Goal: Information Seeking & Learning: Find specific fact

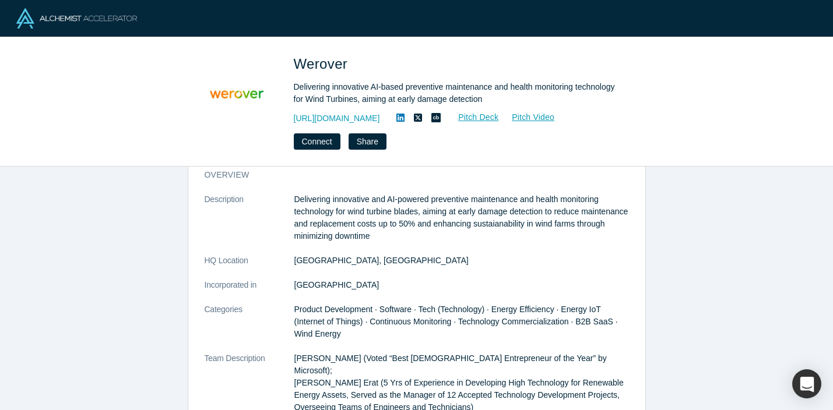
scroll to position [32, 0]
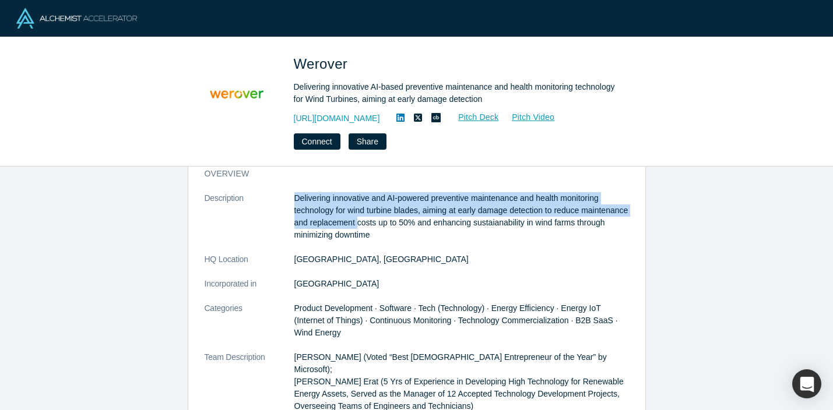
drag, startPoint x: 290, startPoint y: 195, endPoint x: 407, endPoint y: 217, distance: 118.7
click at [407, 217] on p "Delivering innovative and AI-powered preventive maintenance and health monitori…" at bounding box center [461, 216] width 334 height 49
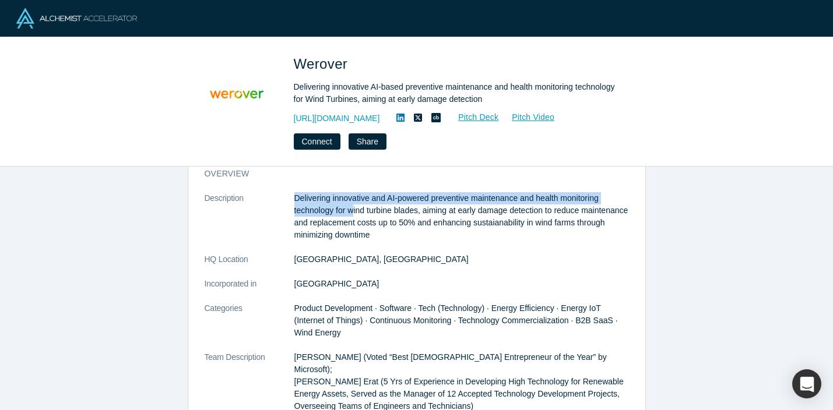
drag, startPoint x: 292, startPoint y: 195, endPoint x: 354, endPoint y: 210, distance: 64.2
click at [354, 210] on p "Delivering innovative and AI-powered preventive maintenance and health monitori…" at bounding box center [461, 216] width 334 height 49
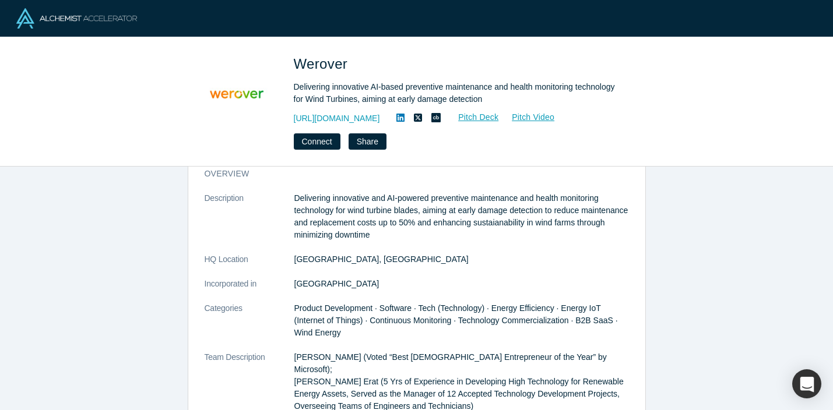
click at [407, 231] on p "Delivering innovative and AI-powered preventive maintenance and health monitori…" at bounding box center [461, 216] width 334 height 49
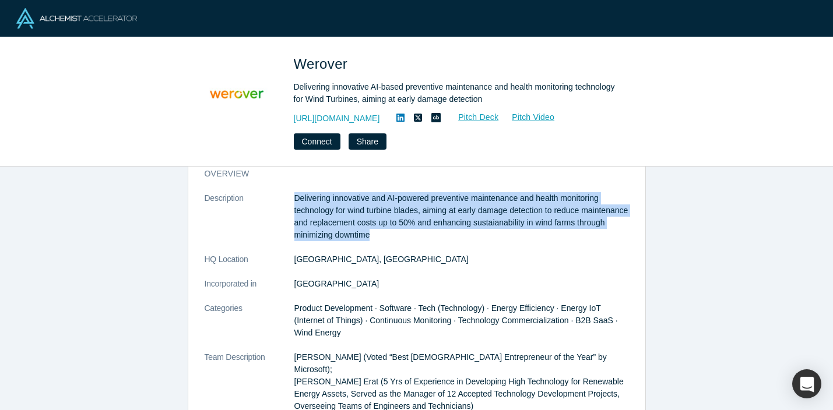
drag, startPoint x: 403, startPoint y: 234, endPoint x: 293, endPoint y: 193, distance: 117.2
copy dl "Delivering innovative and AI-powered preventive maintenance and health monitori…"
click at [375, 237] on p "Delivering innovative and AI-powered preventive maintenance and health monitori…" at bounding box center [461, 216] width 334 height 49
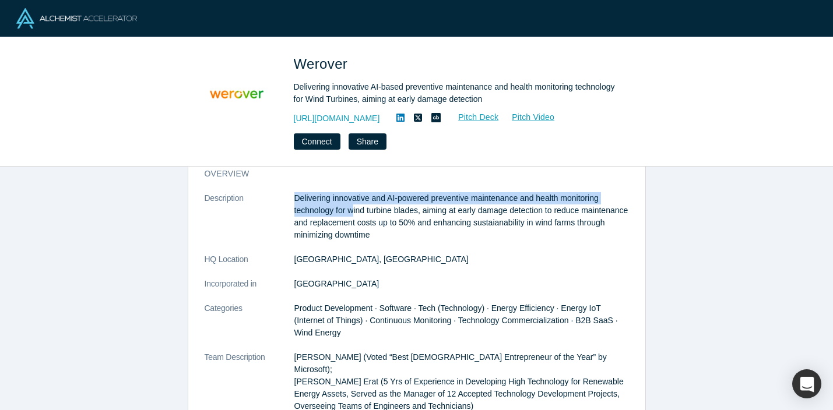
drag, startPoint x: 290, startPoint y: 195, endPoint x: 355, endPoint y: 202, distance: 65.0
click at [355, 202] on p "Delivering innovative and AI-powered preventive maintenance and health monitori…" at bounding box center [461, 216] width 334 height 49
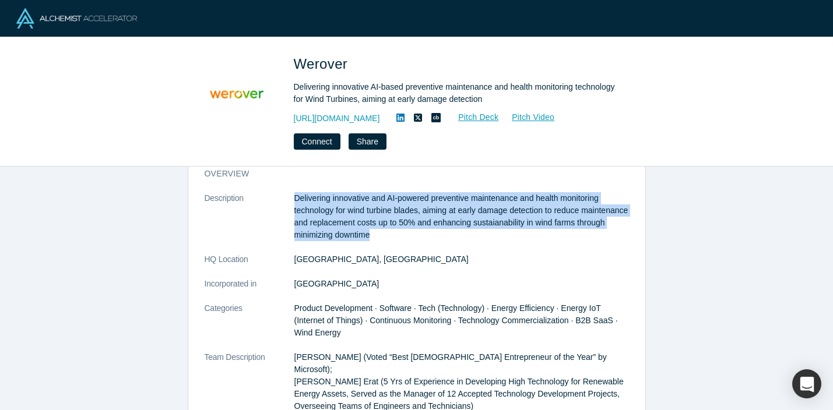
drag, startPoint x: 294, startPoint y: 195, endPoint x: 424, endPoint y: 230, distance: 134.0
click at [424, 231] on p "Delivering innovative and AI-powered preventive maintenance and health monitori…" at bounding box center [461, 216] width 334 height 49
copy p "Delivering innovative and AI-powered preventive maintenance and health monitori…"
click at [364, 213] on p "Delivering innovative and AI-powered preventive maintenance and health monitori…" at bounding box center [461, 216] width 334 height 49
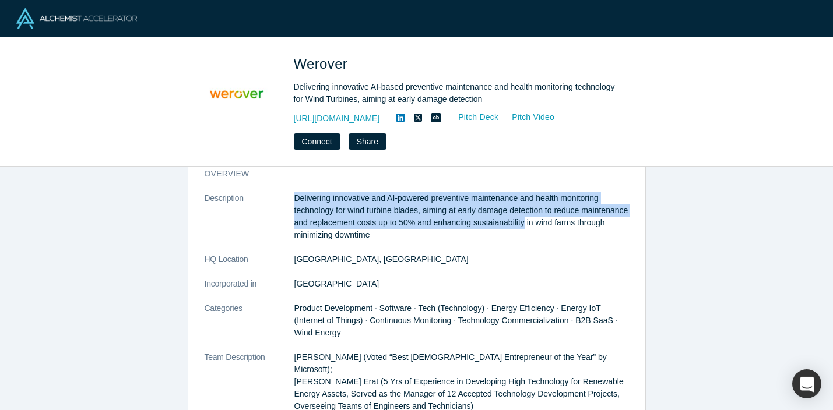
drag, startPoint x: 294, startPoint y: 193, endPoint x: 577, endPoint y: 223, distance: 284.7
click at [577, 223] on p "Delivering innovative and AI-powered preventive maintenance and health monitori…" at bounding box center [461, 216] width 334 height 49
copy p "Delivering innovative and AI-powered preventive maintenance and health monitori…"
